Goal: Task Accomplishment & Management: Manage account settings

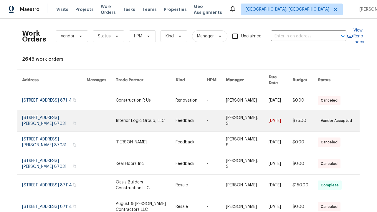
click at [189, 117] on link at bounding box center [191, 120] width 31 height 21
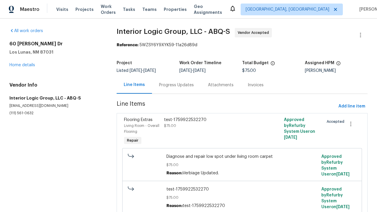
click at [242, 132] on div "test-1759922532270 $75.00" at bounding box center [212, 131] width 100 height 33
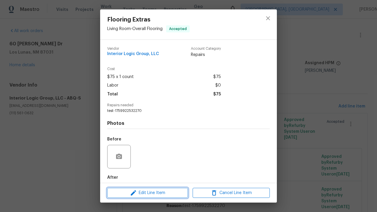
click at [148, 193] on span "Edit Line Item" at bounding box center [147, 193] width 77 height 7
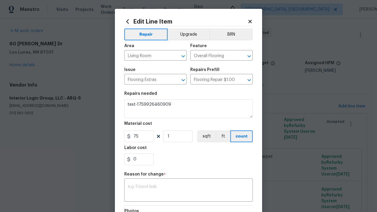
type textarea "test-1759926460909"
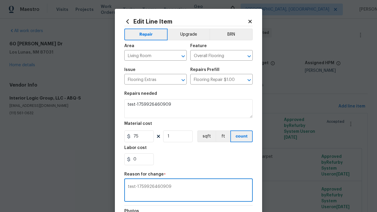
type textarea "test-1759926460909"
checkbox input "true"
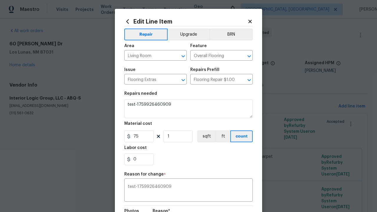
scroll to position [78, 0]
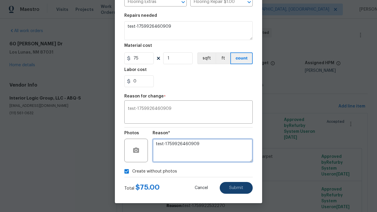
type textarea "test-1759926460909"
click at [236, 188] on span "Submit" at bounding box center [236, 188] width 14 height 4
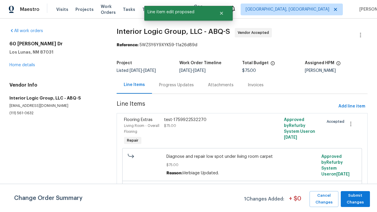
scroll to position [0, 0]
click at [355, 199] on span "Submit Changes" at bounding box center [355, 199] width 23 height 14
